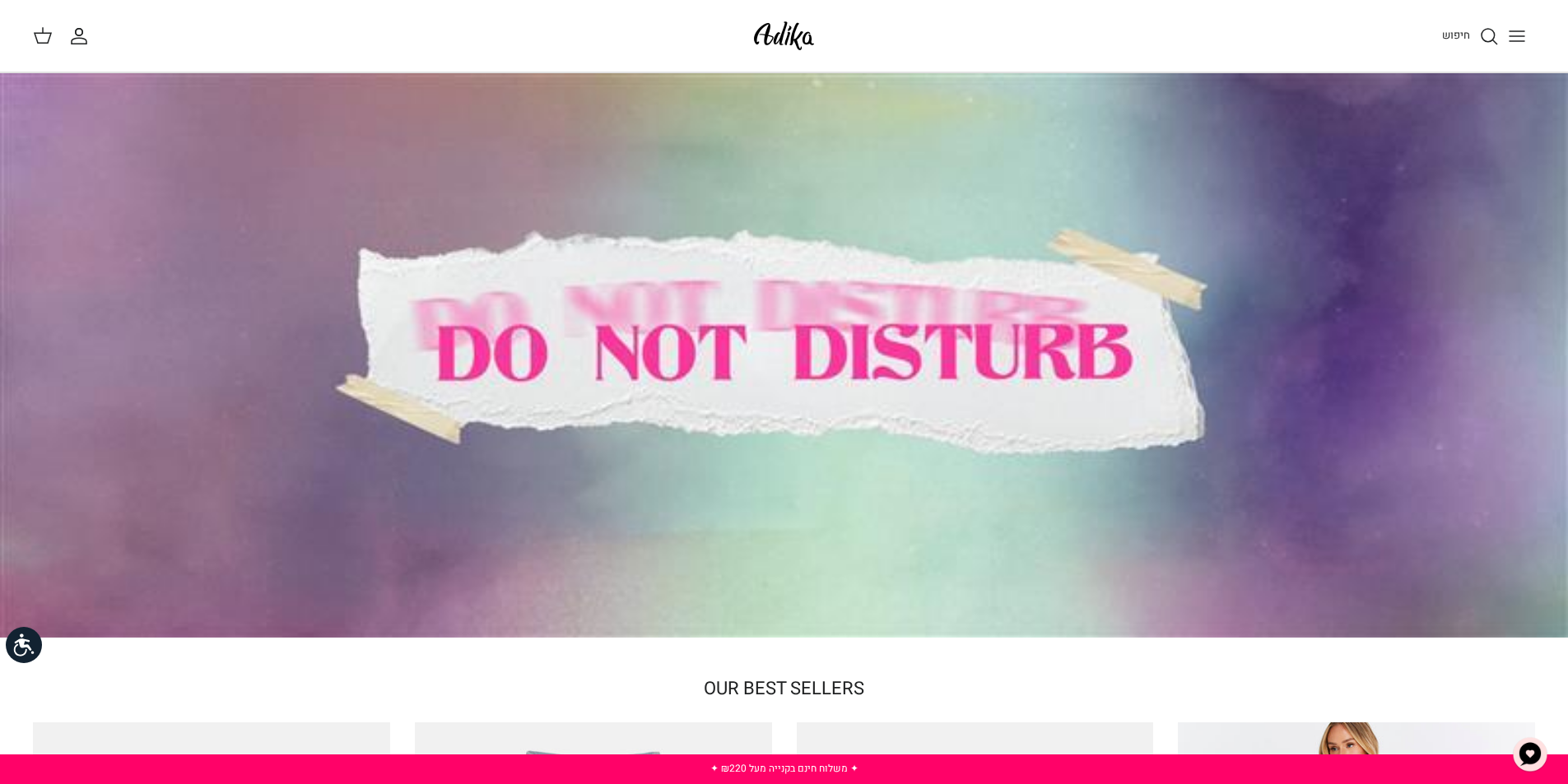
click at [794, 38] on img at bounding box center [783, 35] width 70 height 39
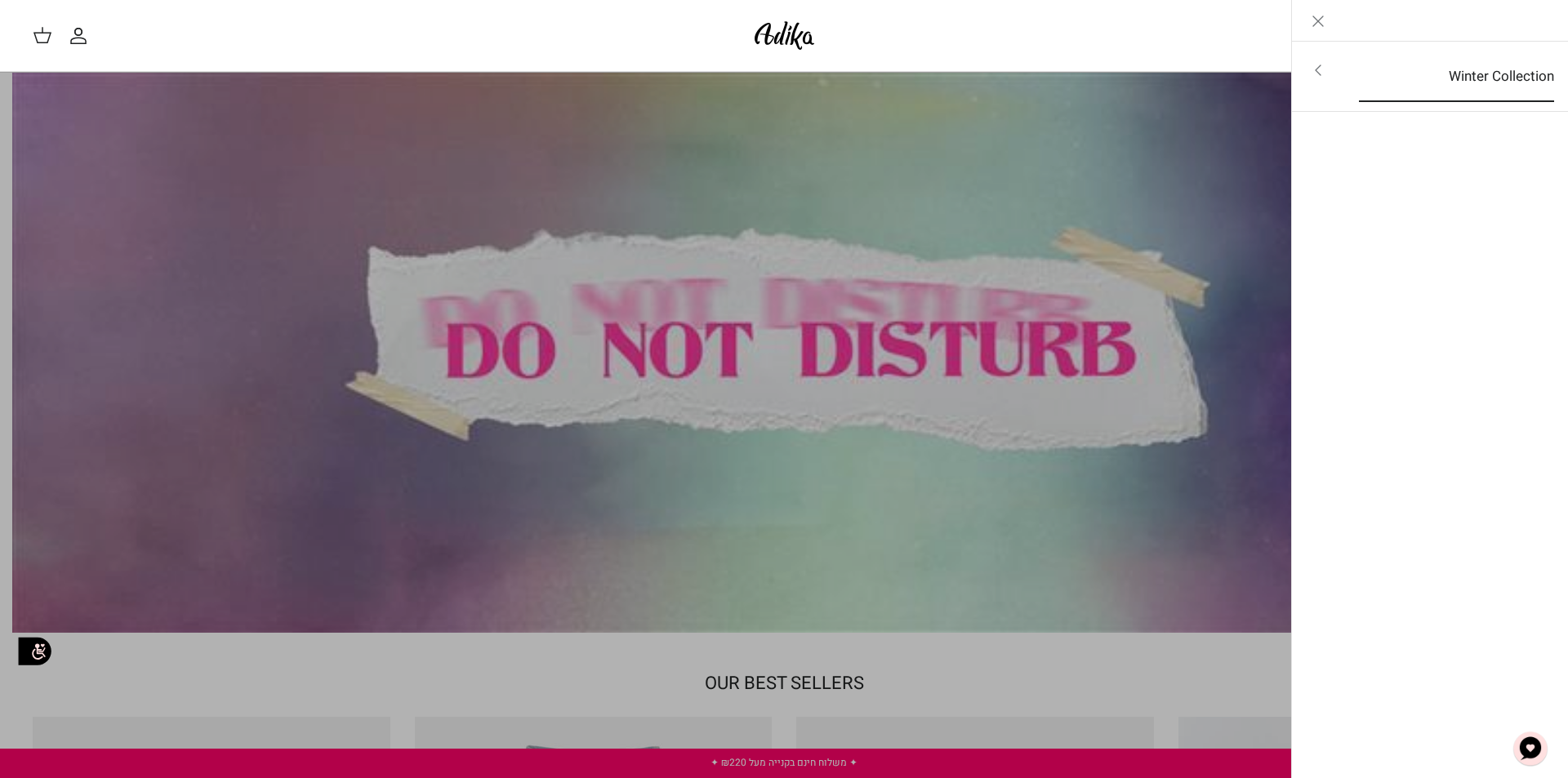
click at [1481, 75] on link "Winter Collection" at bounding box center [1455, 76] width 224 height 50
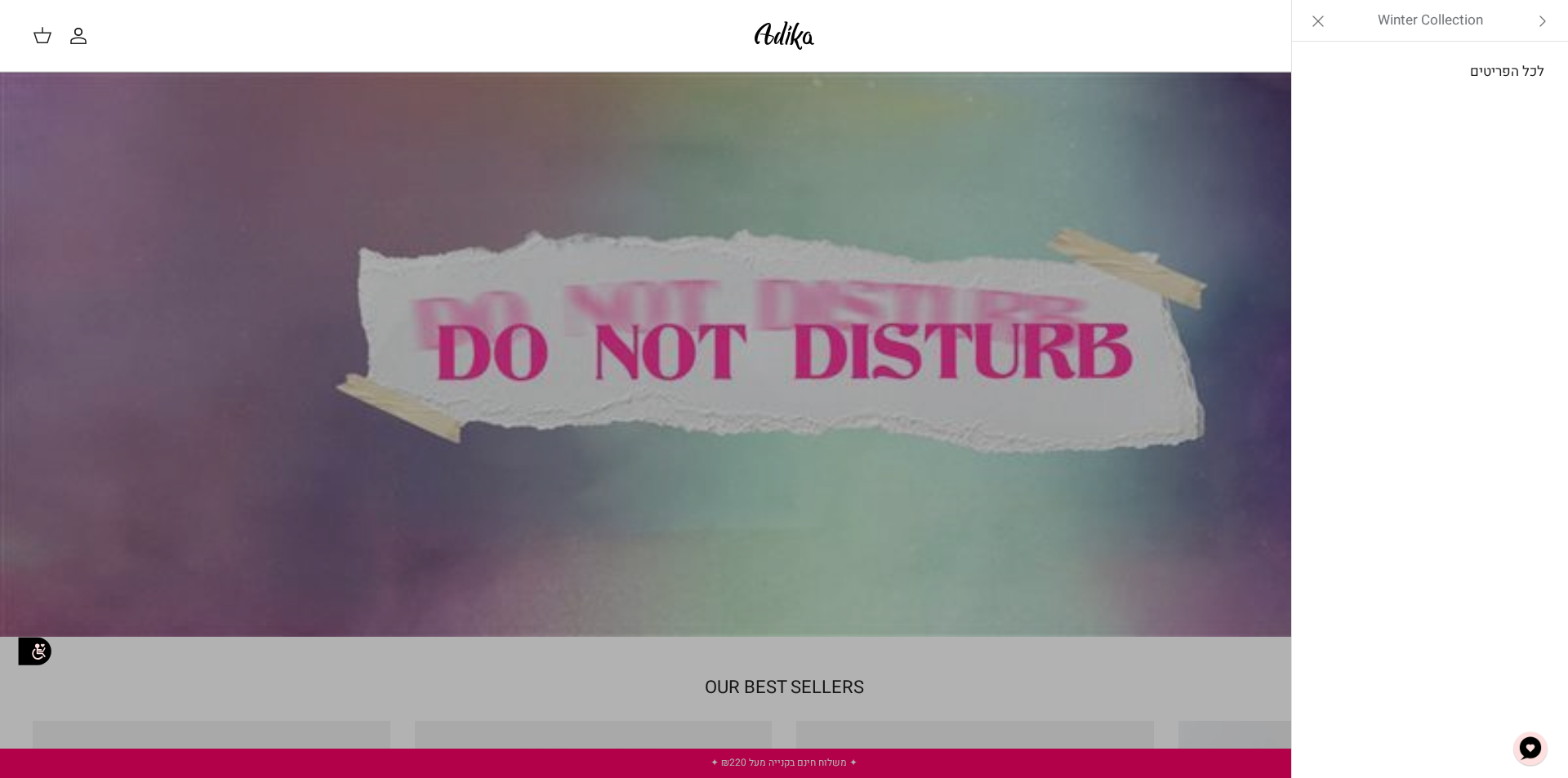
click at [1479, 79] on link "לכל הפריטים" at bounding box center [1430, 71] width 260 height 41
